Goal: Information Seeking & Learning: Find specific fact

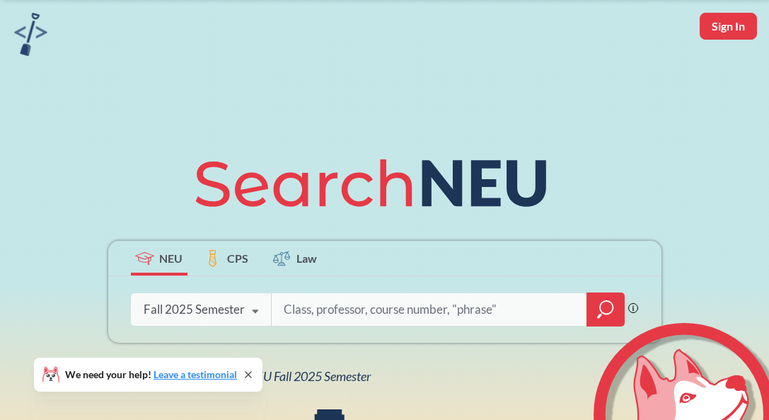
scroll to position [142, 0]
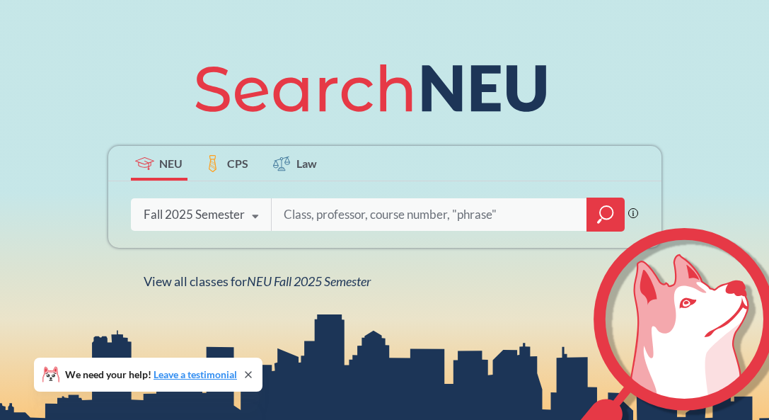
click at [242, 207] on icon at bounding box center [255, 217] width 27 height 40
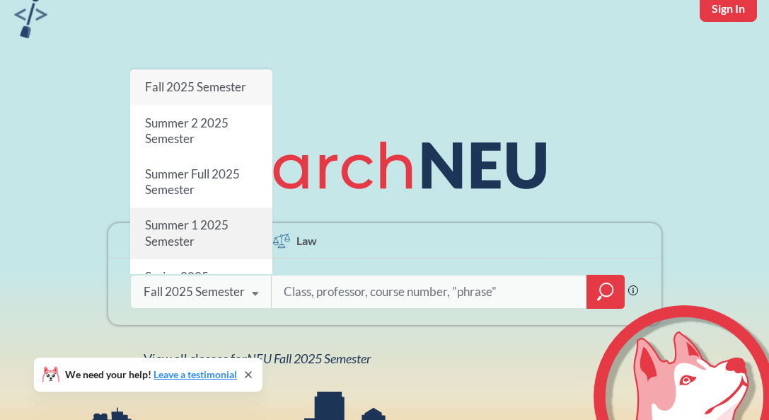
scroll to position [0, 0]
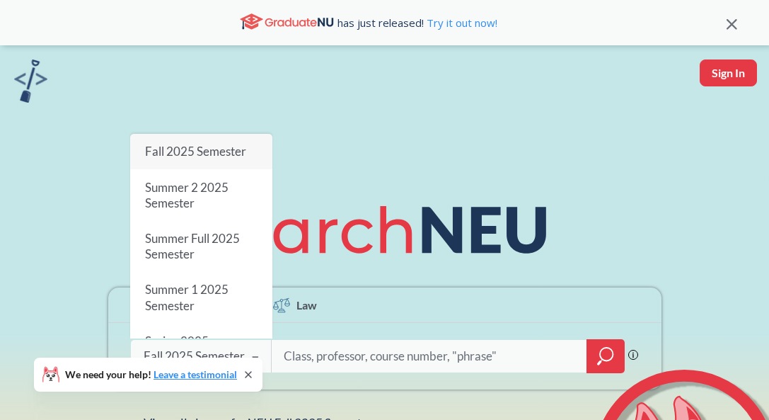
click at [370, 344] on input "search" at bounding box center [429, 356] width 294 height 30
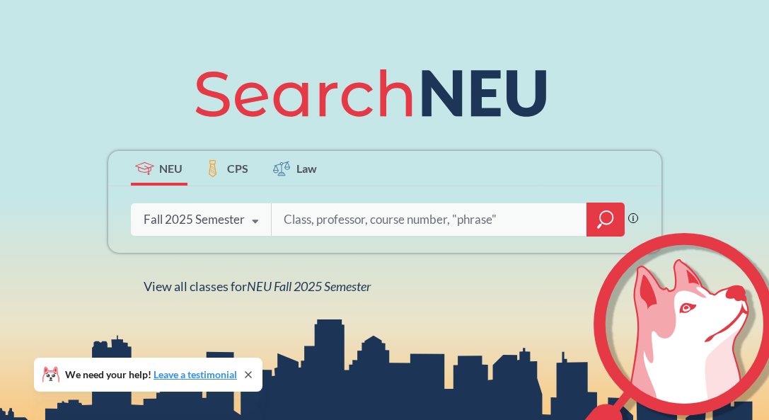
scroll to position [142, 0]
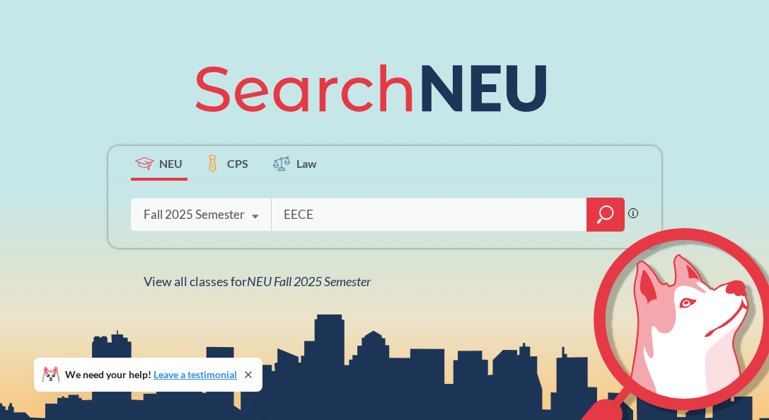
type input "EECE"
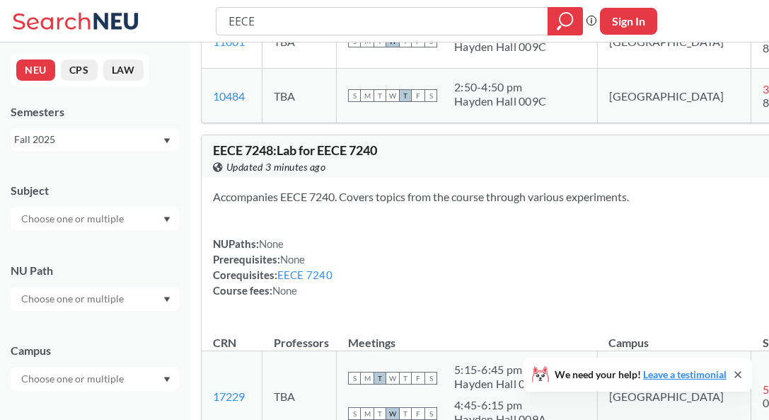
scroll to position [142, 0]
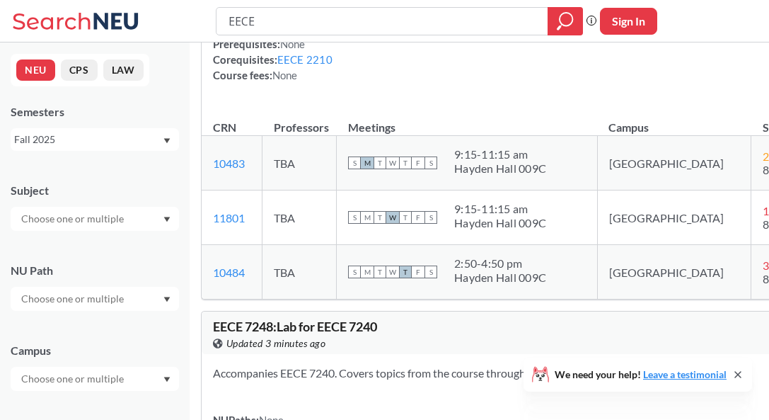
drag, startPoint x: 294, startPoint y: 21, endPoint x: 69, endPoint y: 12, distance: 225.2
click at [69, 13] on div "EECE Phrase search guarantees the exact search appears in the results. Ex. If y…" at bounding box center [384, 21] width 769 height 42
type input "Wireless"
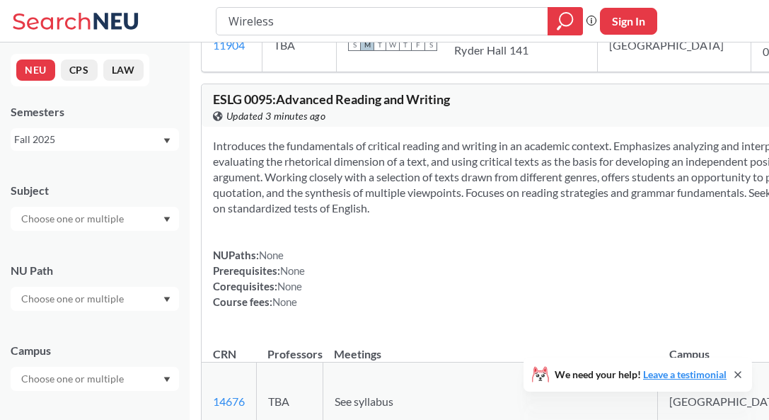
scroll to position [2759, 0]
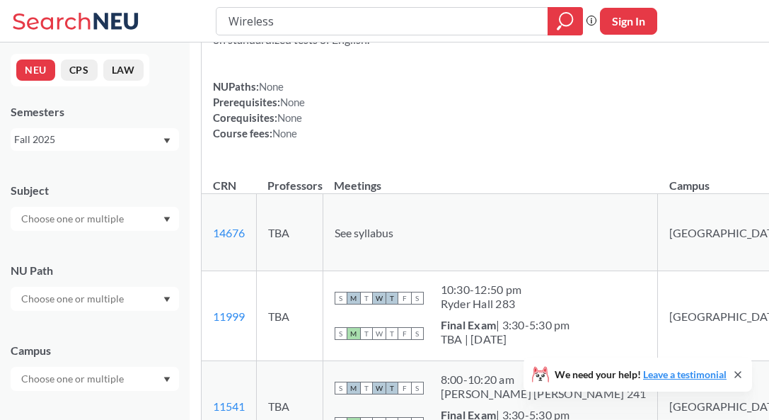
drag, startPoint x: 274, startPoint y: 28, endPoint x: 182, endPoint y: 36, distance: 92.3
click at [182, 36] on div "Wireless Phrase search guarantees the exact search appears in the results. Ex. …" at bounding box center [384, 21] width 769 height 42
type input "Electro"
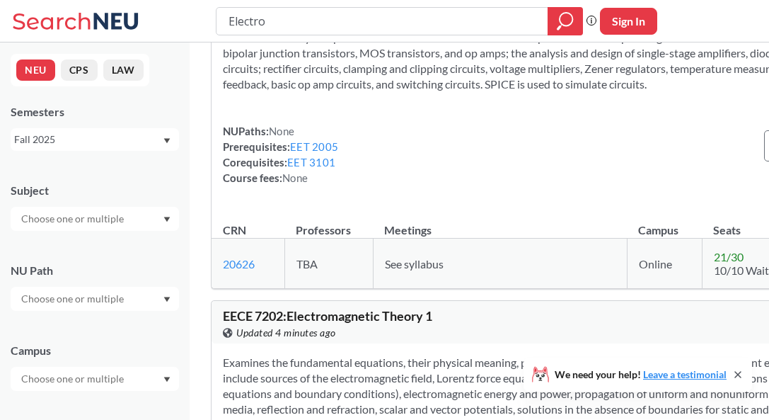
scroll to position [425, 0]
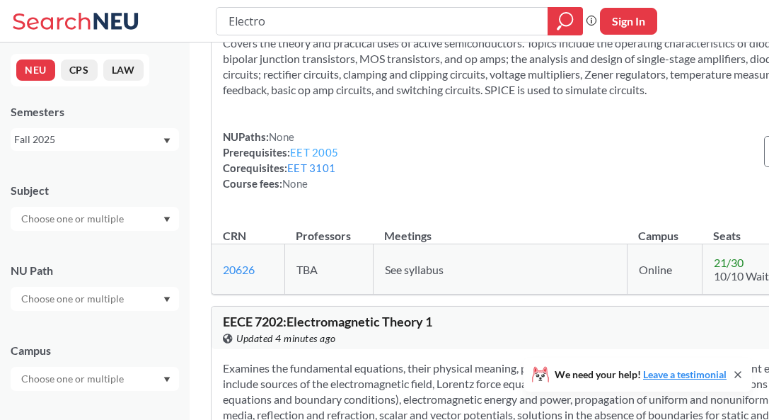
click at [311, 158] on link "EET 2005" at bounding box center [314, 152] width 48 height 13
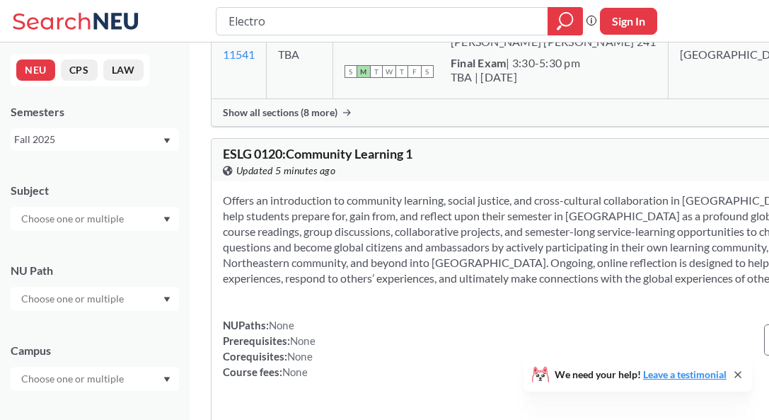
scroll to position [5165, 0]
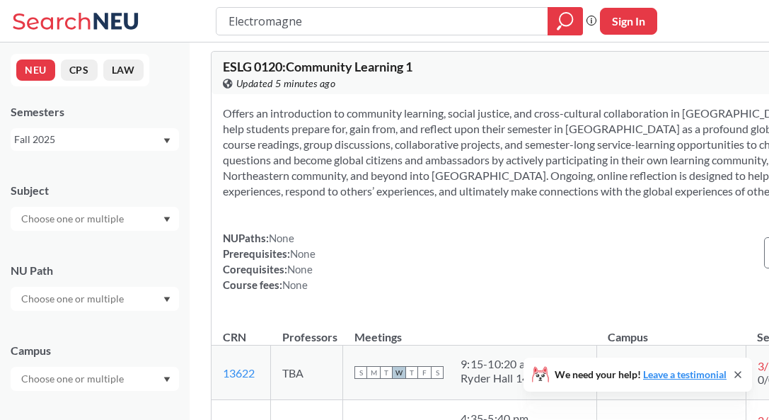
type input "Electromagnet"
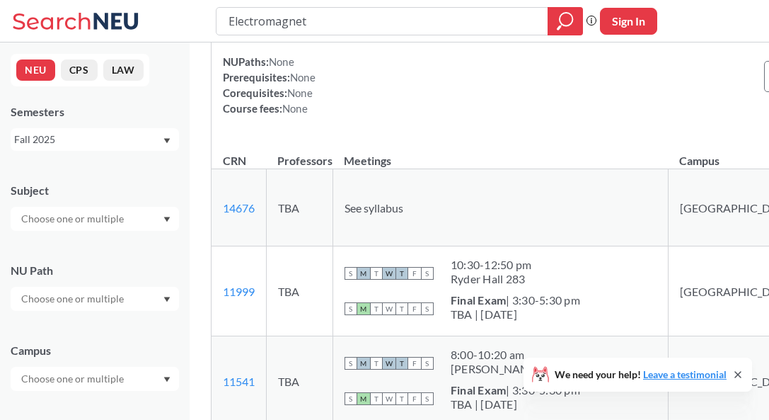
scroll to position [2193, 0]
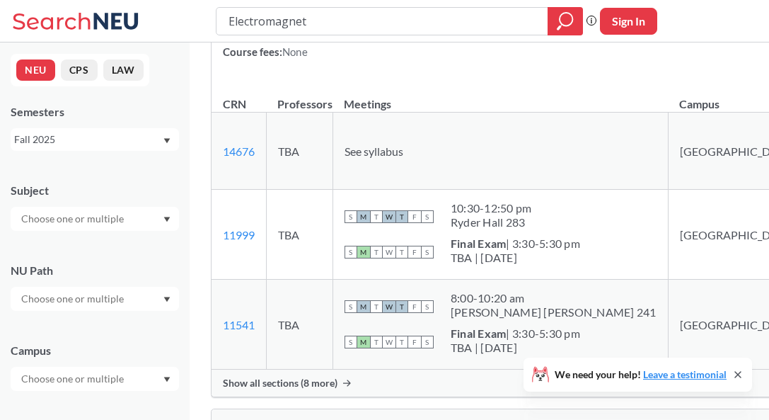
click at [164, 142] on icon "Dropdown arrow" at bounding box center [166, 141] width 7 height 6
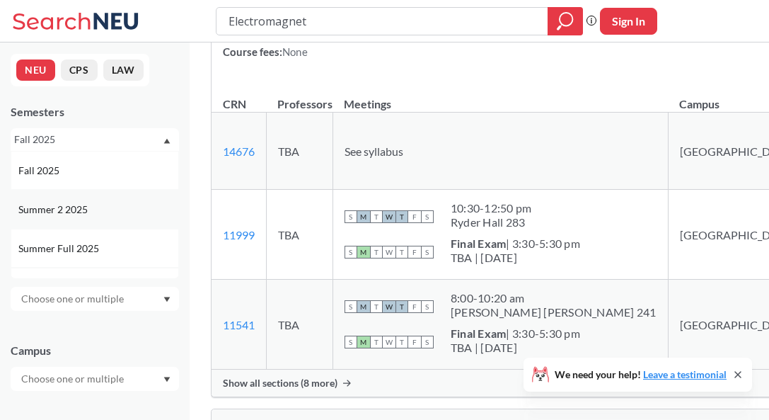
click at [87, 211] on span "Summer 2 2025" at bounding box center [54, 210] width 72 height 16
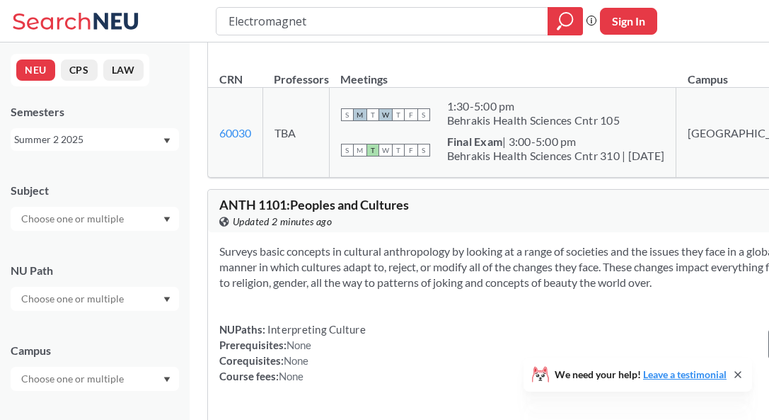
scroll to position [849, 0]
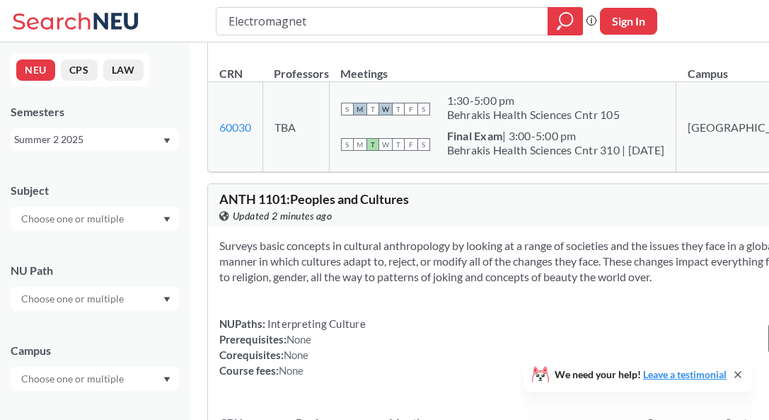
click at [153, 149] on div "Summer 2 2025" at bounding box center [95, 139] width 168 height 23
click at [83, 209] on span "Summer 1 2025" at bounding box center [54, 217] width 72 height 16
